Goal: Task Accomplishment & Management: Manage account settings

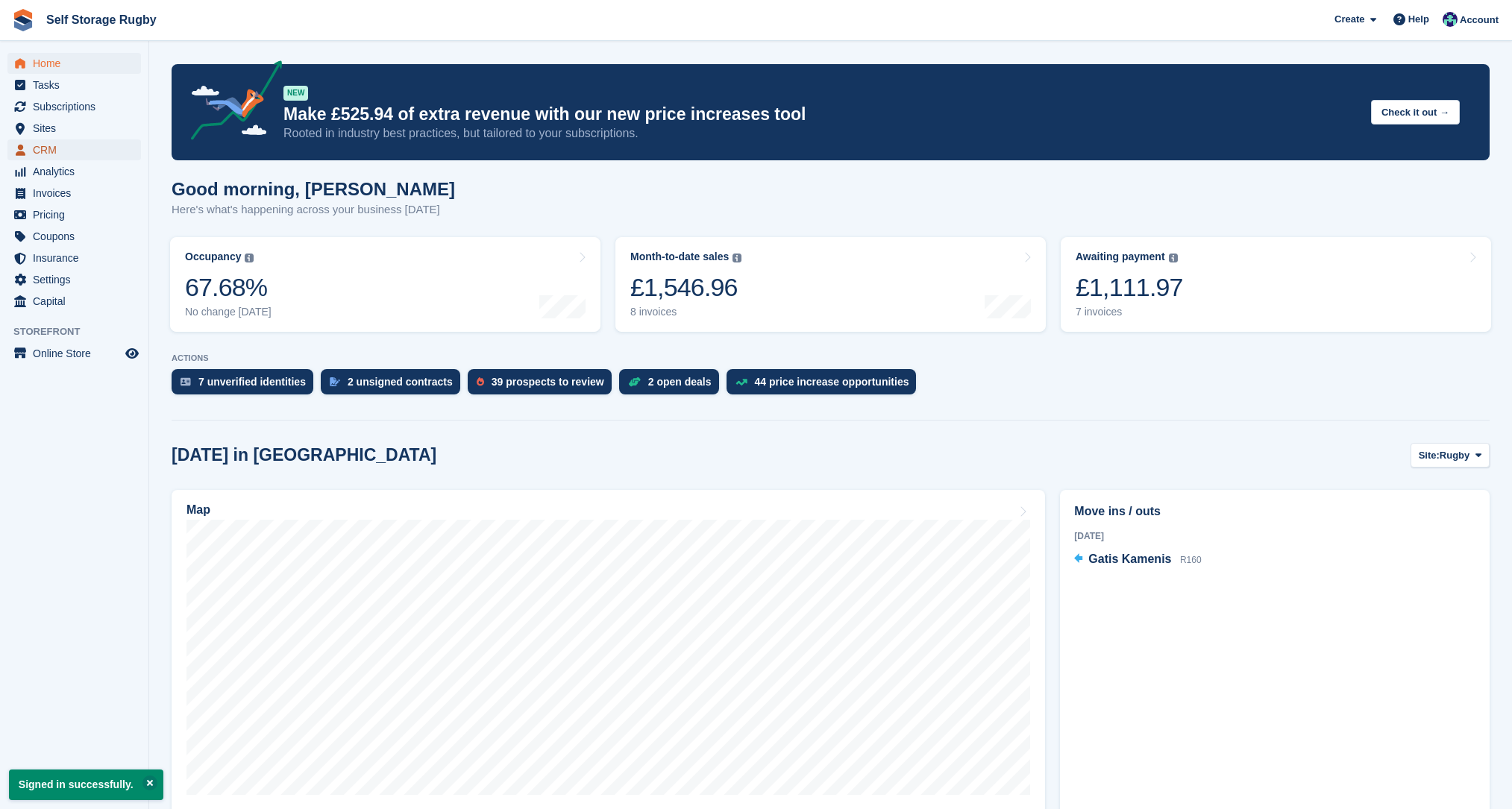
click at [49, 152] on span "CRM" at bounding box center [78, 149] width 90 height 20
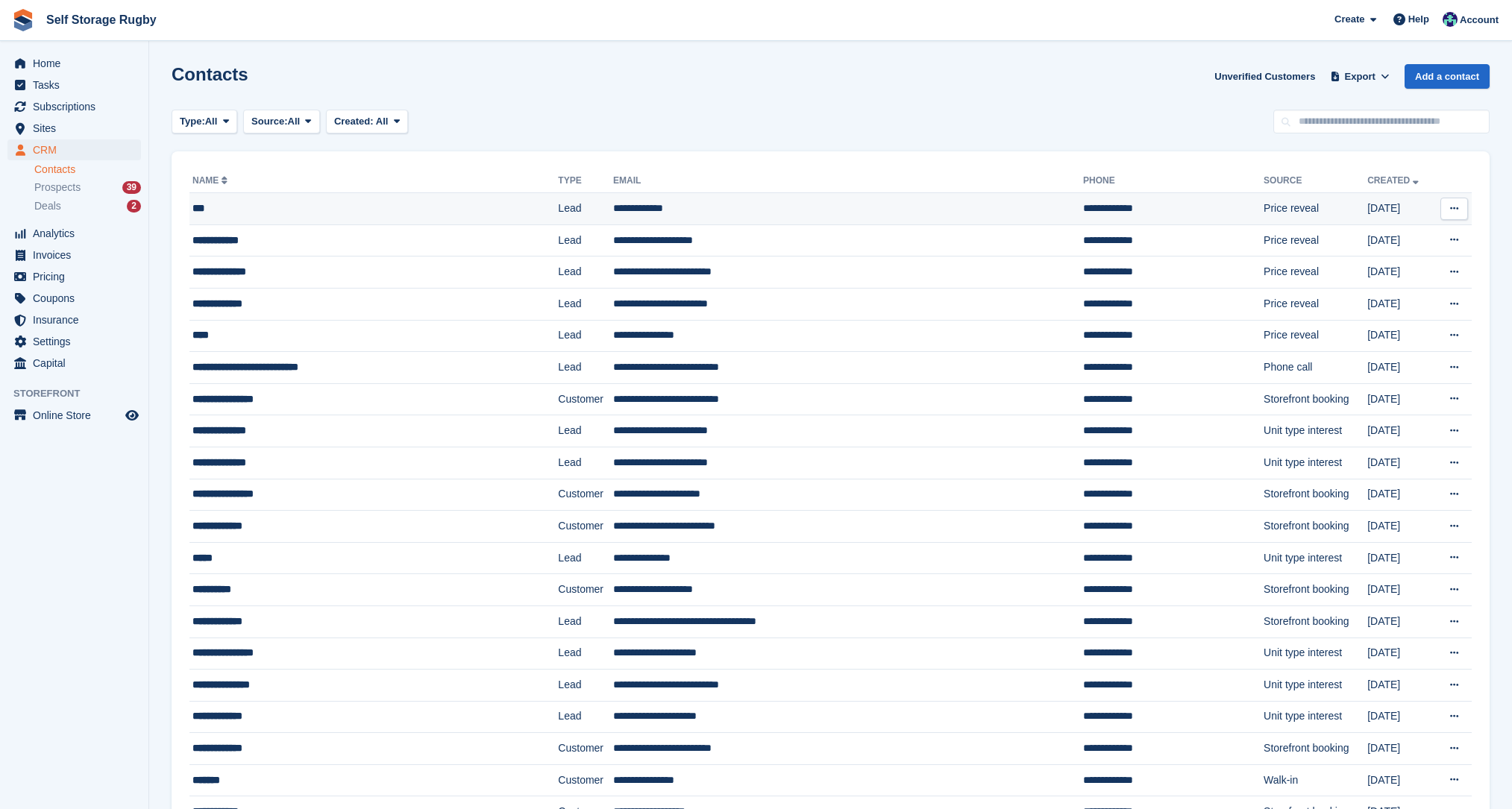
click at [1452, 208] on icon at bounding box center [1453, 209] width 8 height 10
click at [1369, 270] on p "Delete contact" at bounding box center [1396, 270] width 130 height 20
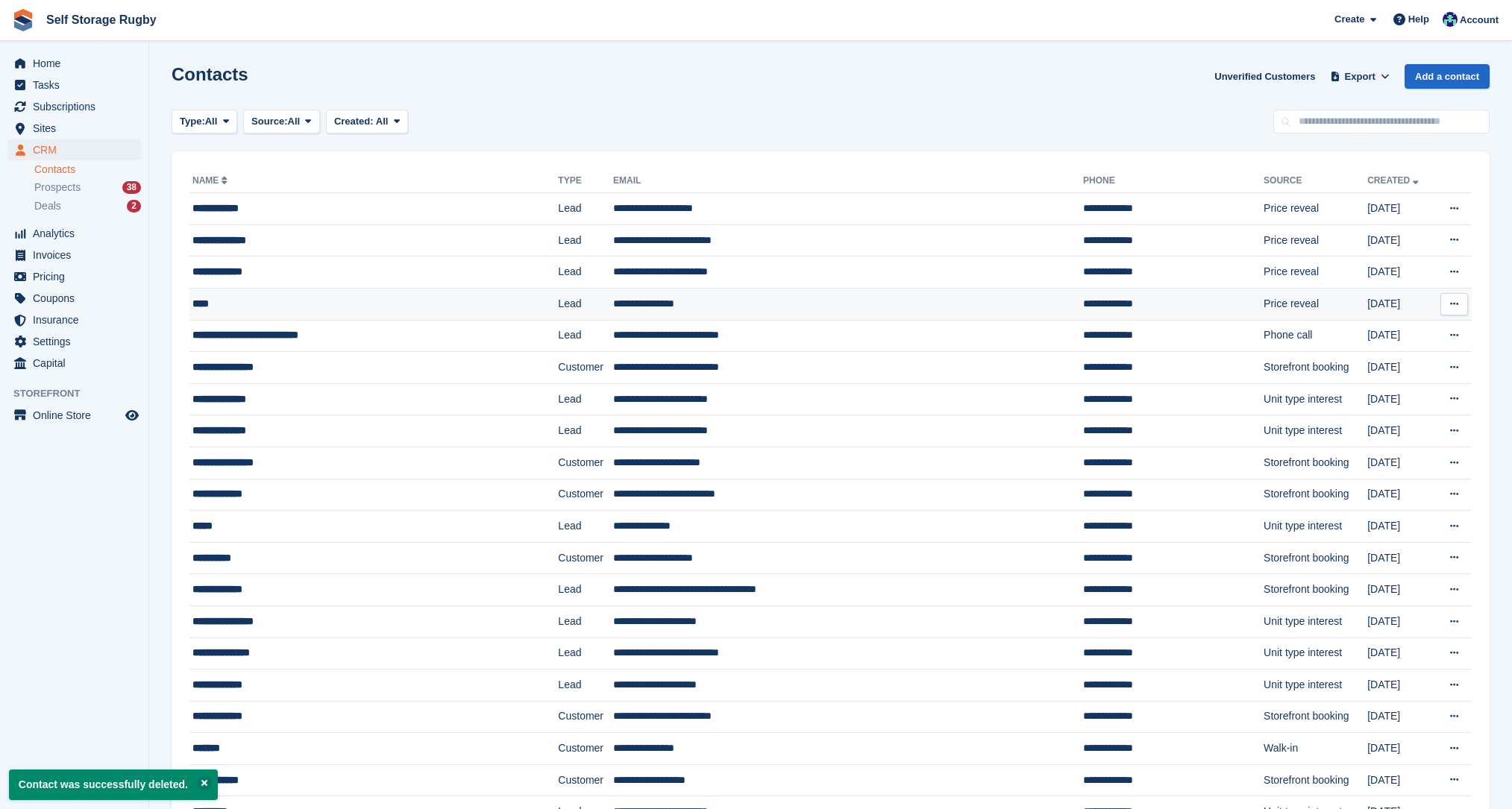
click at [1450, 308] on icon at bounding box center [1453, 303] width 8 height 10
click at [1358, 369] on p "Delete contact" at bounding box center [1396, 365] width 130 height 20
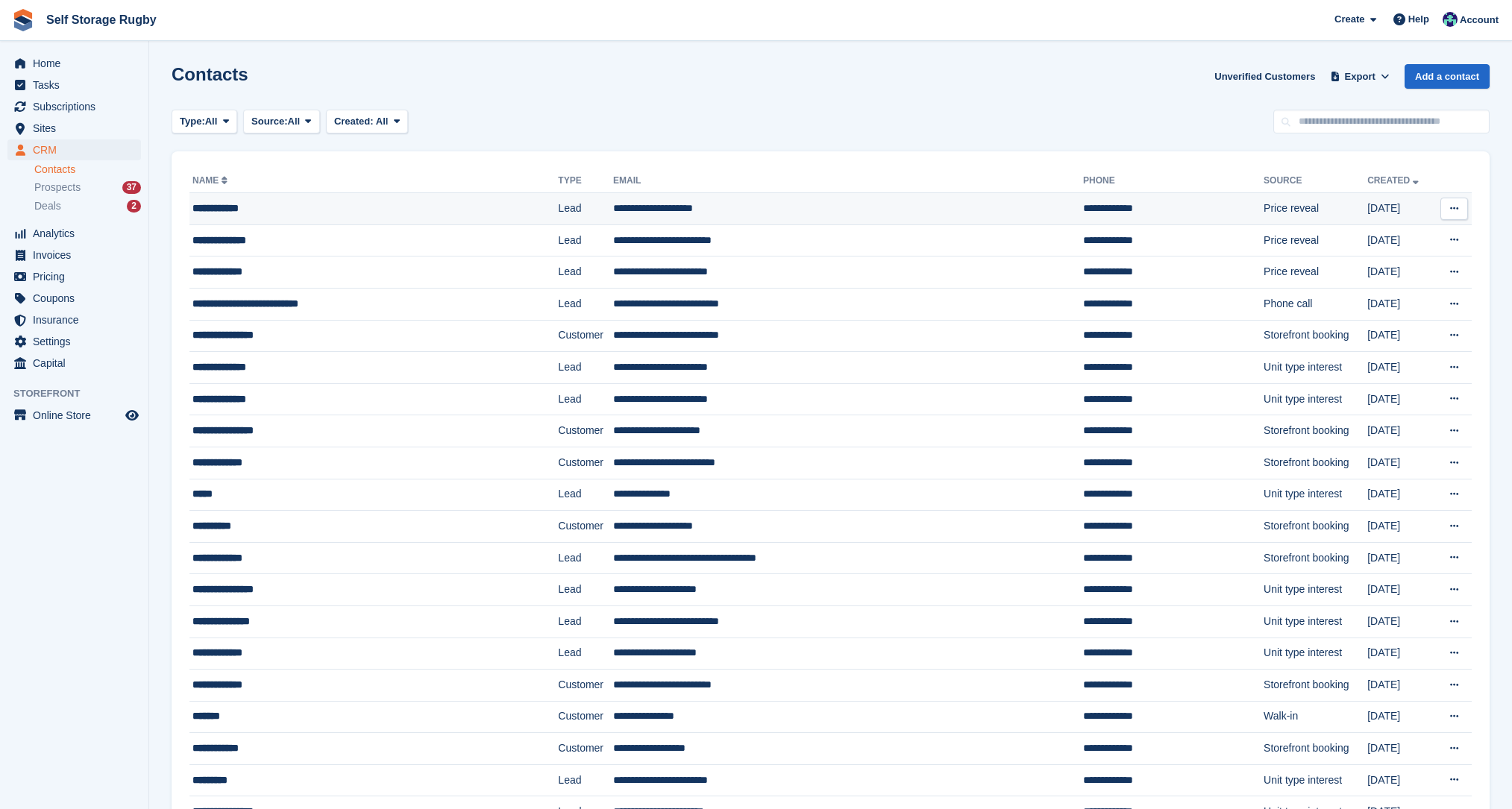
click at [235, 206] on div "**********" at bounding box center [343, 209] width 301 height 16
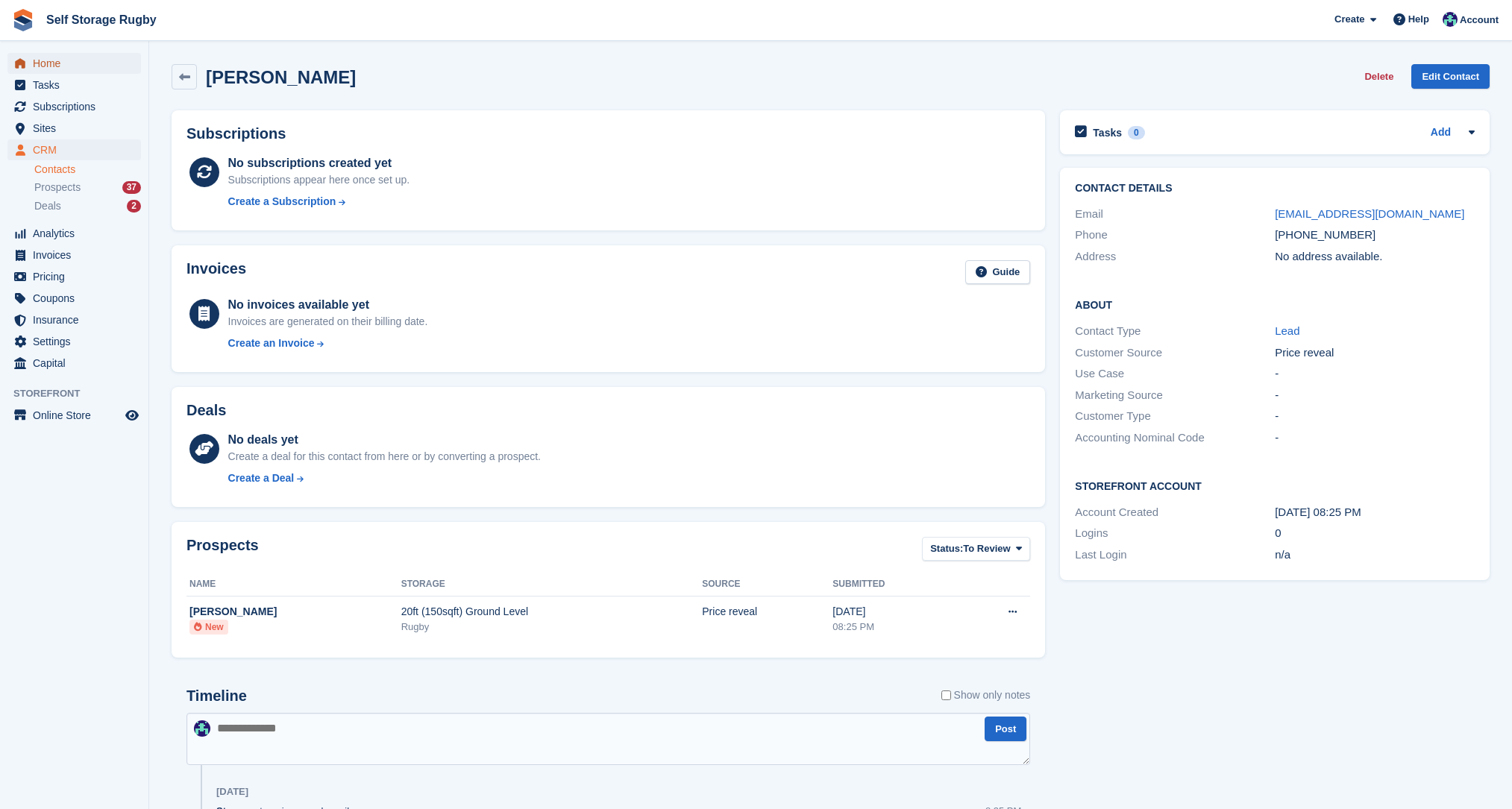
click at [52, 64] on span "Home" at bounding box center [78, 62] width 90 height 20
